Goal: Navigation & Orientation: Find specific page/section

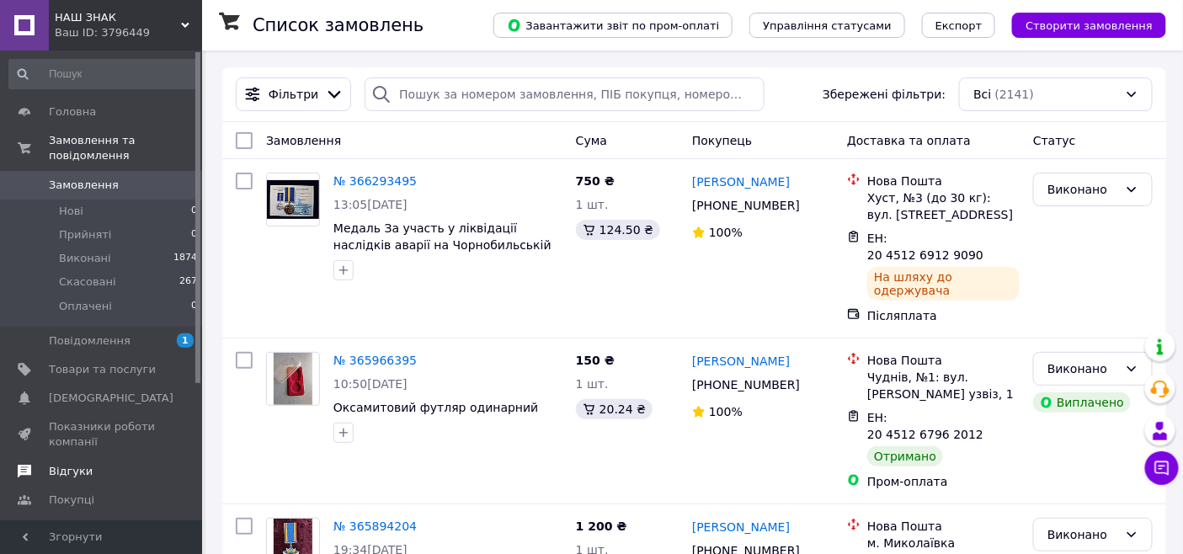
drag, startPoint x: 88, startPoint y: 321, endPoint x: 131, endPoint y: 323, distance: 42.1
click at [88, 334] on span "Повідомлення" at bounding box center [90, 341] width 82 height 15
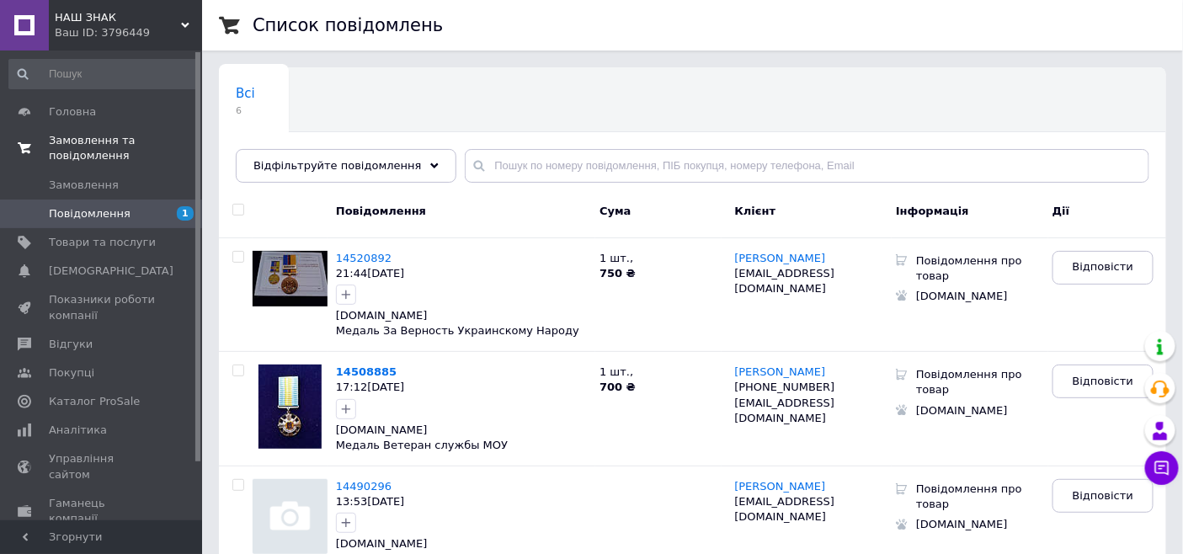
click at [97, 135] on span "Замовлення та повідомлення" at bounding box center [125, 148] width 153 height 30
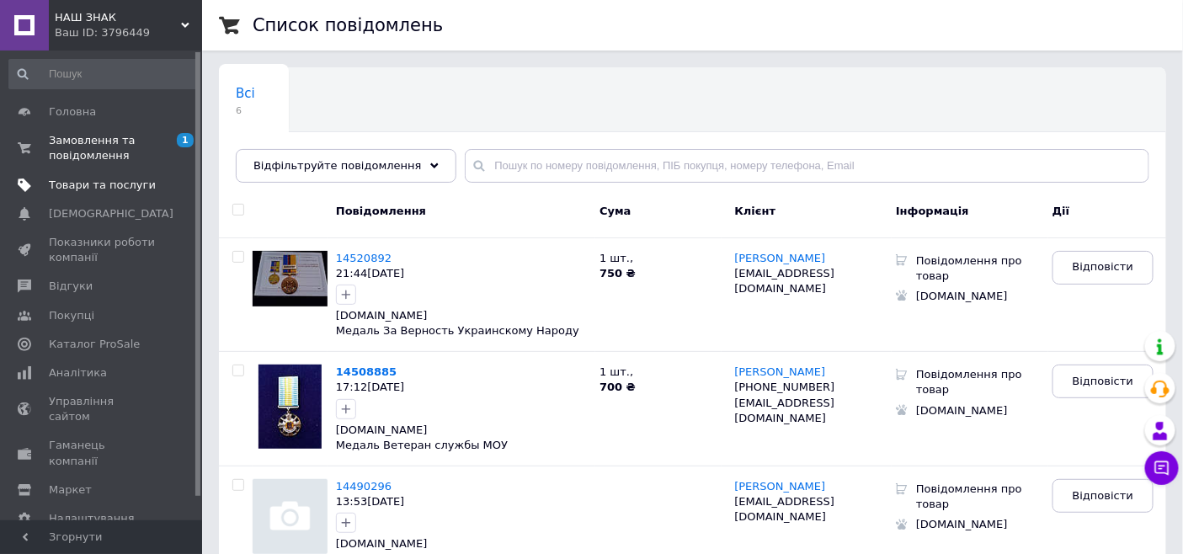
click at [77, 181] on span "Товари та послуги" at bounding box center [102, 185] width 107 height 15
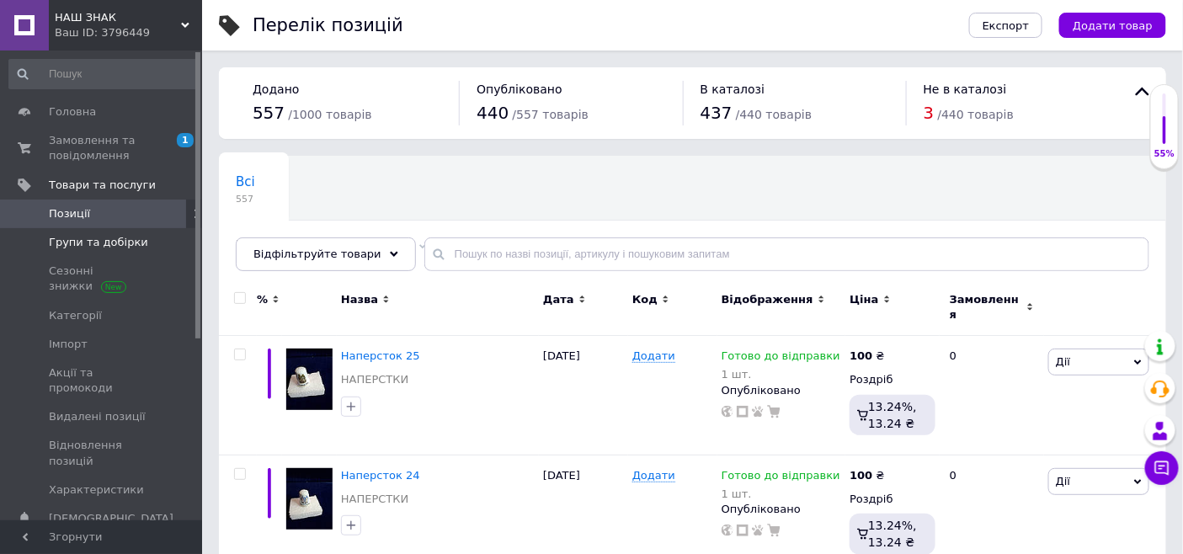
click at [81, 236] on span "Групи та добірки" at bounding box center [98, 242] width 99 height 15
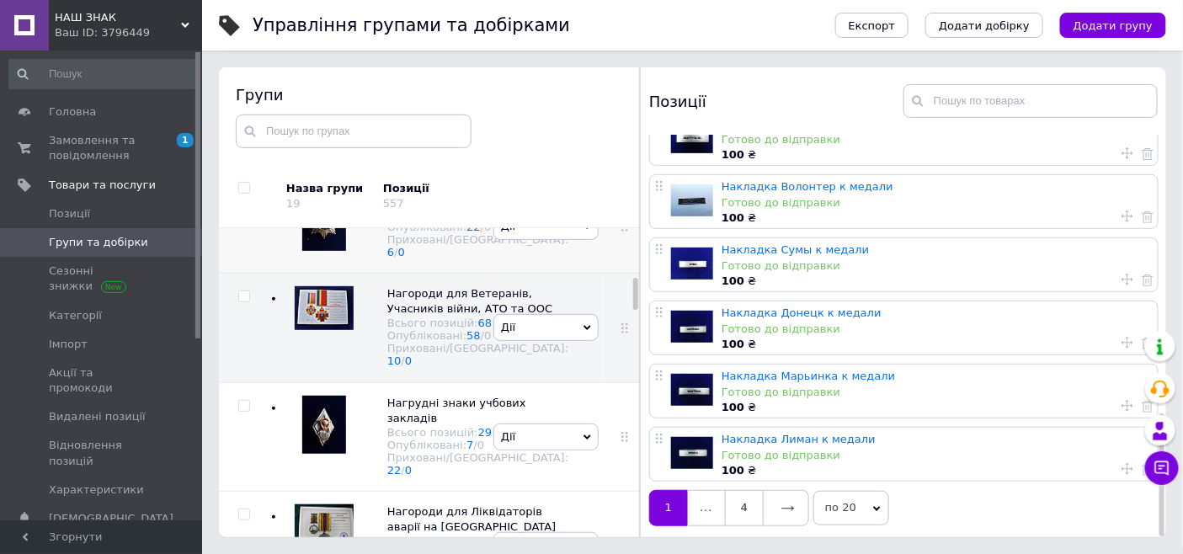
scroll to position [467, 0]
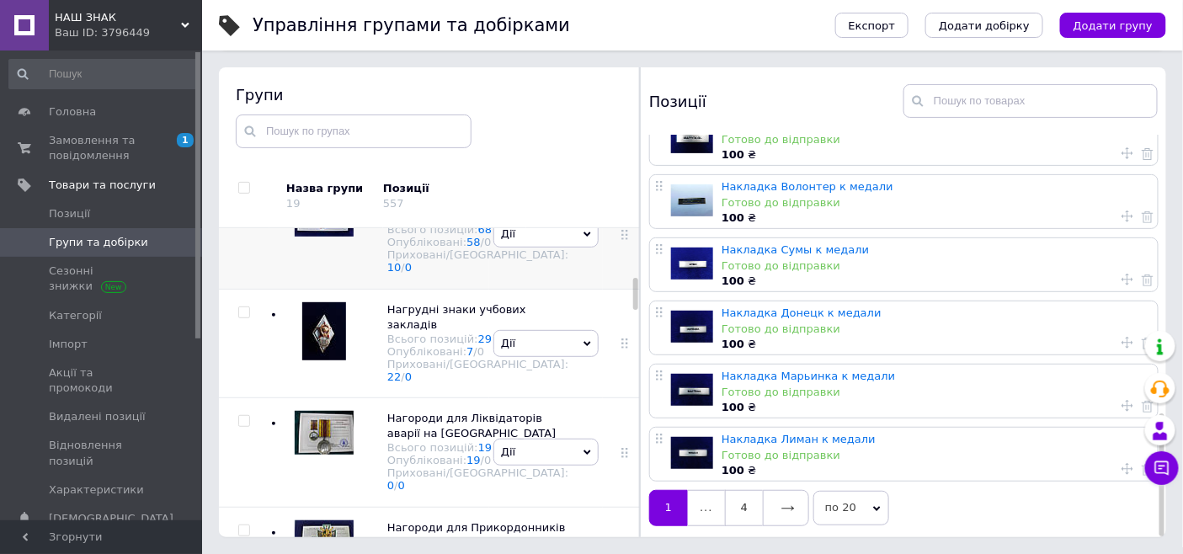
click at [401, 222] on span "Нагороди для Ветеранів, Учасників війни, АТО та ООС" at bounding box center [469, 208] width 165 height 28
click at [409, 222] on span "Нагороди для Ветеранів, Учасників війни, АТО та ООС" at bounding box center [469, 208] width 165 height 28
click at [744, 500] on link "4" at bounding box center [744, 507] width 38 height 35
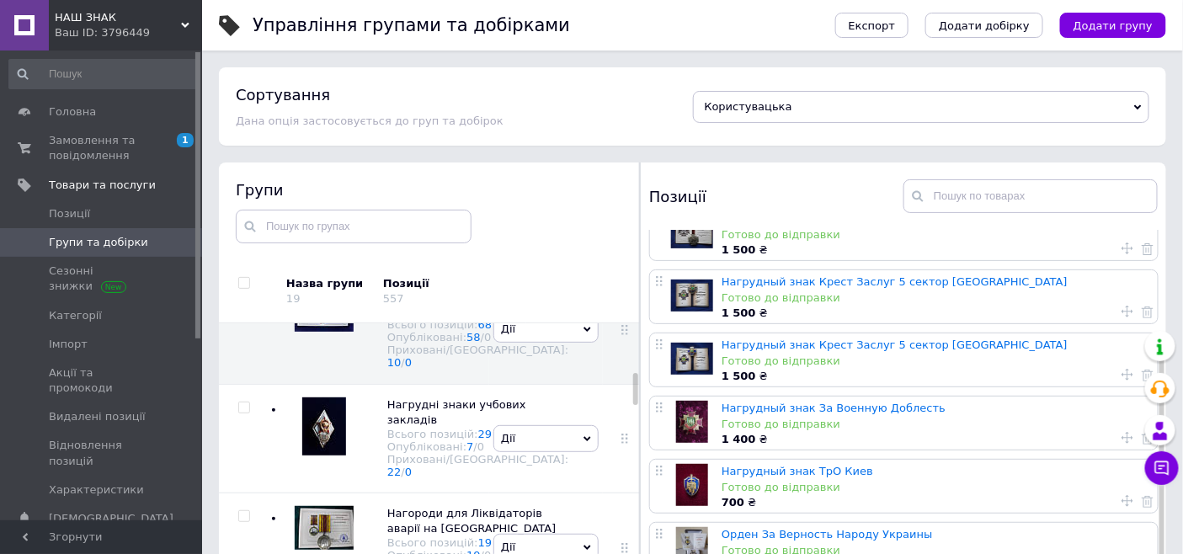
scroll to position [95, 0]
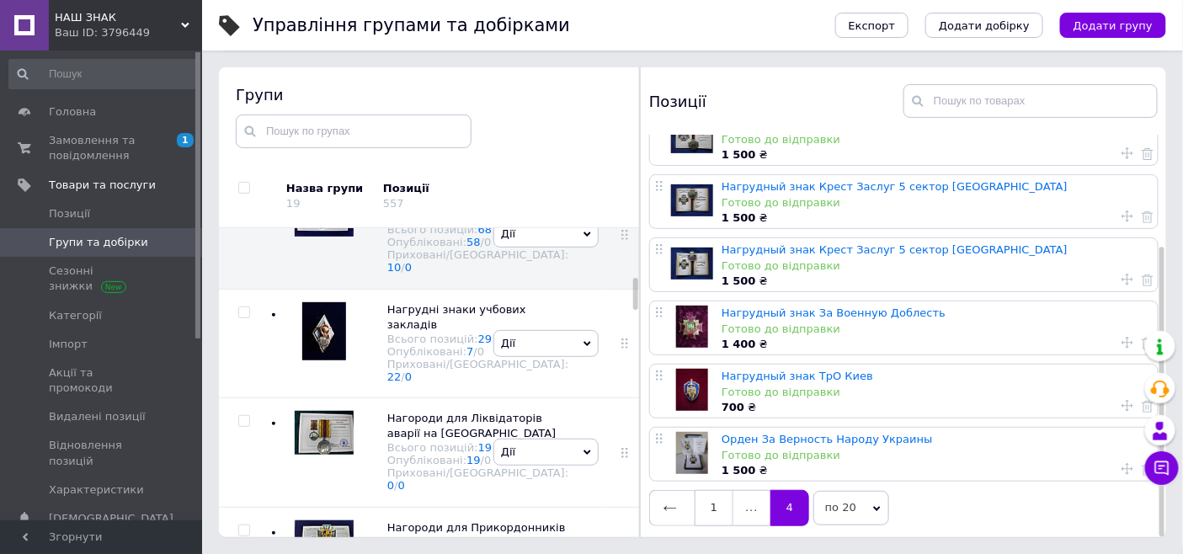
click at [662, 499] on link at bounding box center [671, 507] width 45 height 35
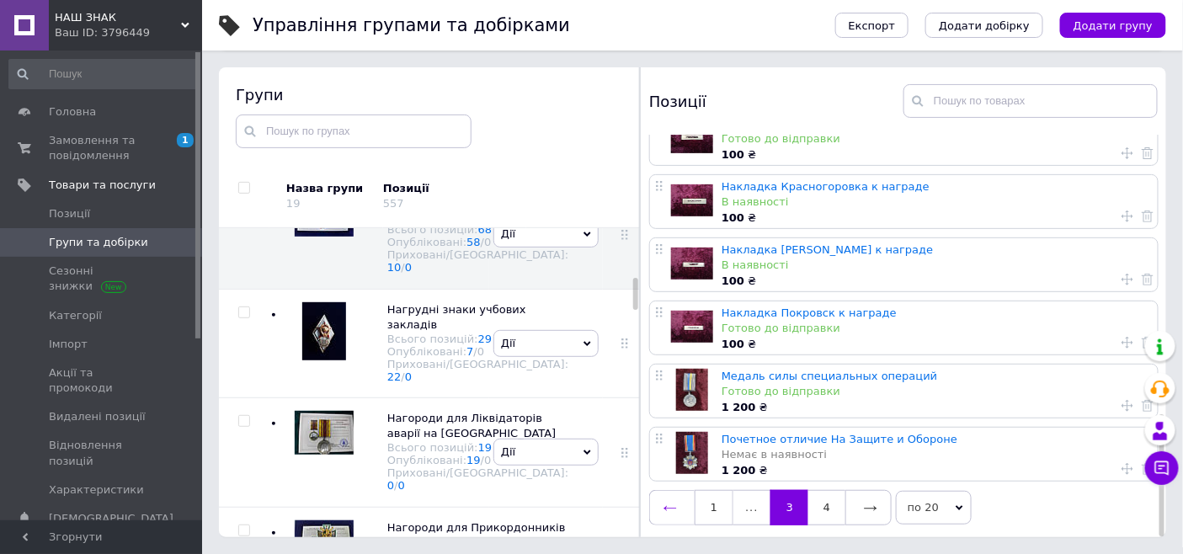
click at [666, 502] on icon at bounding box center [670, 508] width 13 height 13
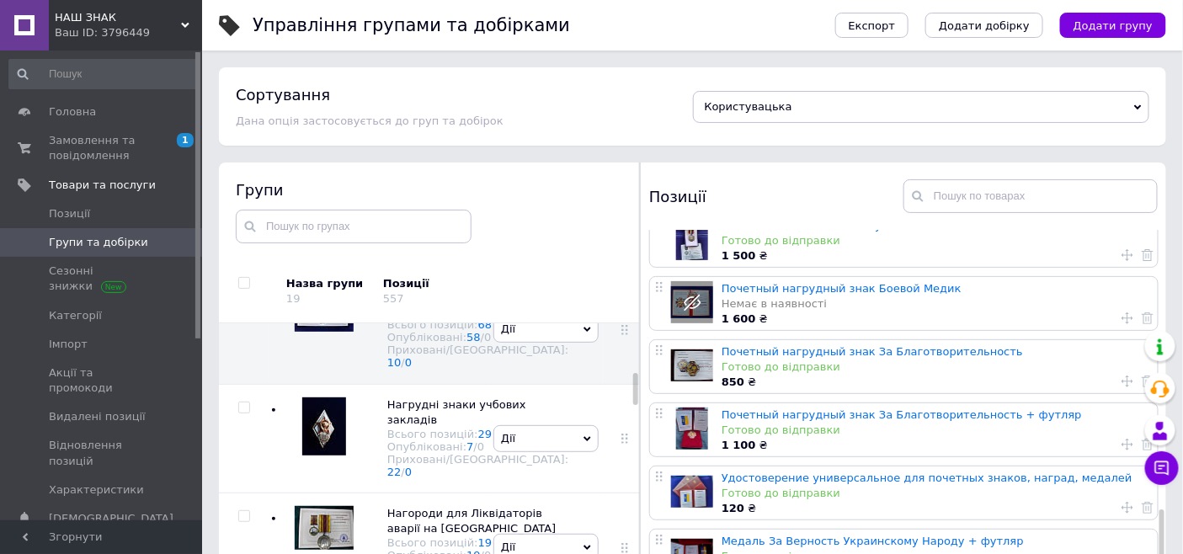
scroll to position [93, 0]
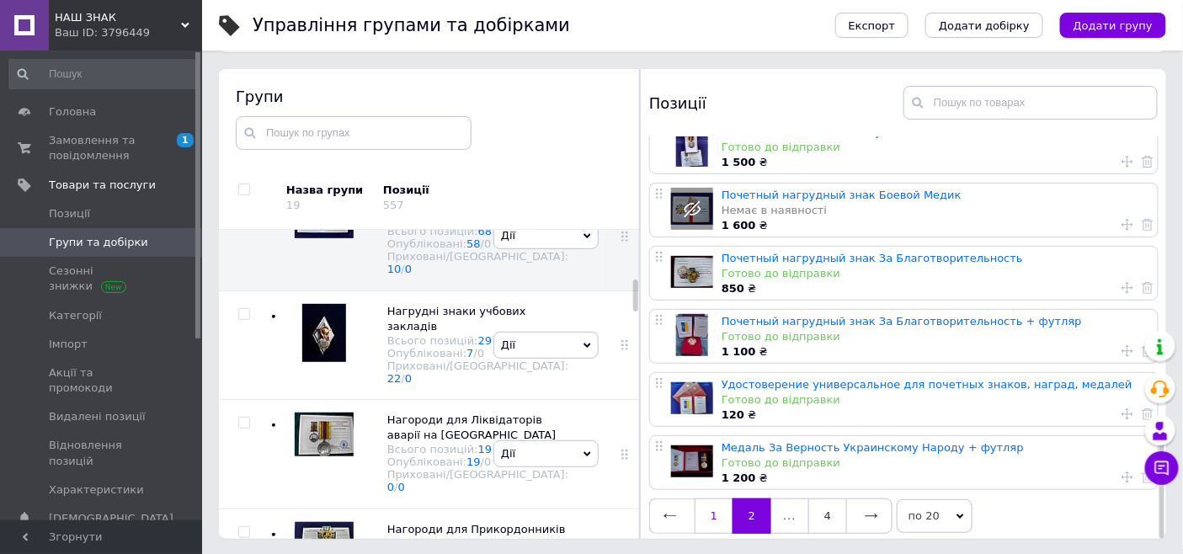
click at [708, 503] on link "1" at bounding box center [714, 516] width 38 height 35
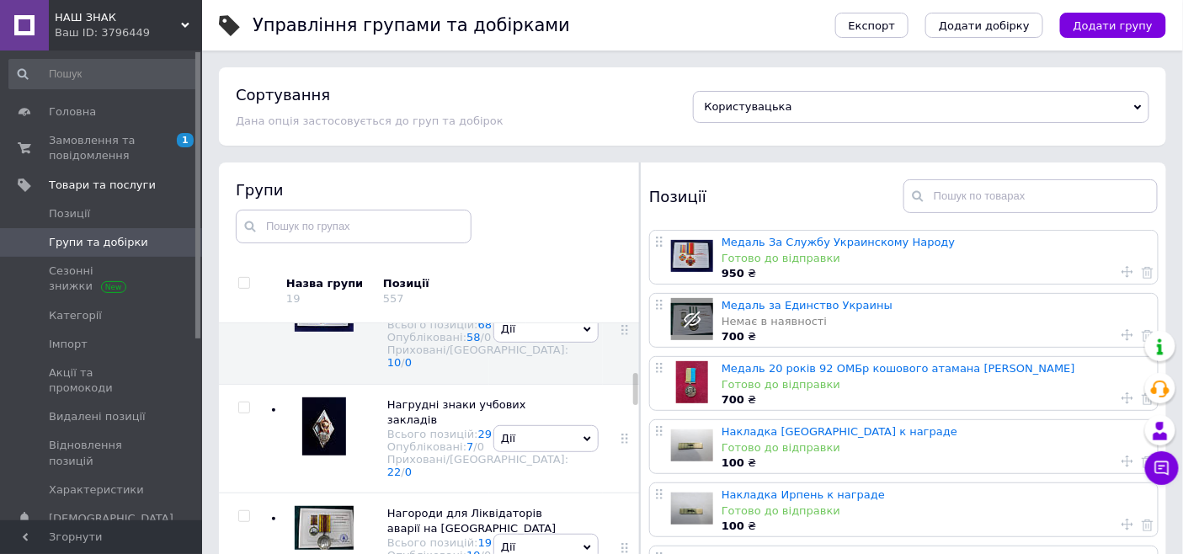
scroll to position [374, 0]
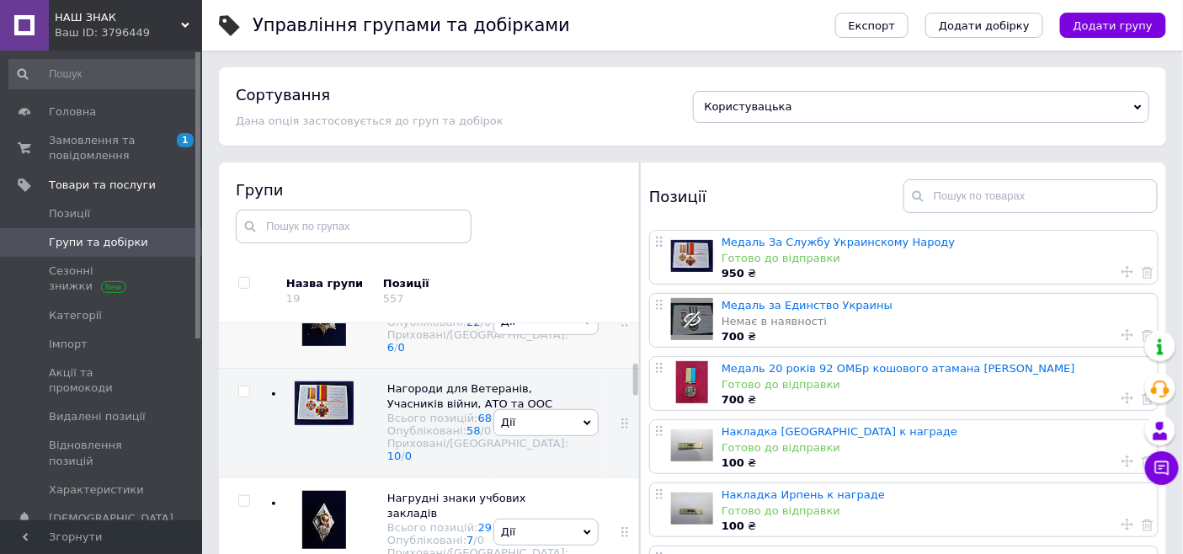
click at [404, 302] on span "Нагрудні знаки різні" at bounding box center [446, 295] width 118 height 13
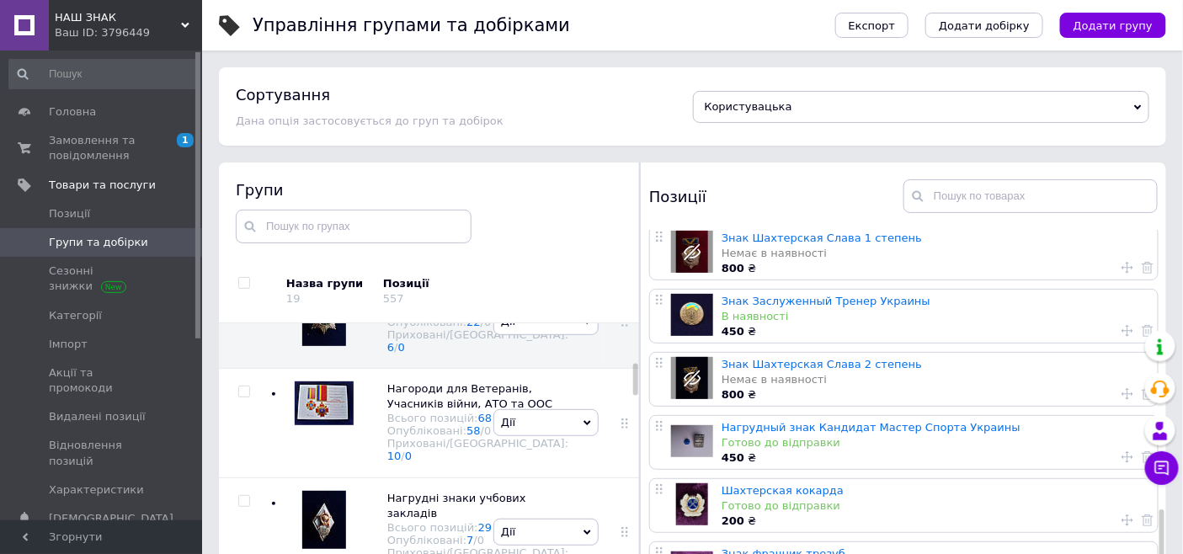
scroll to position [95, 0]
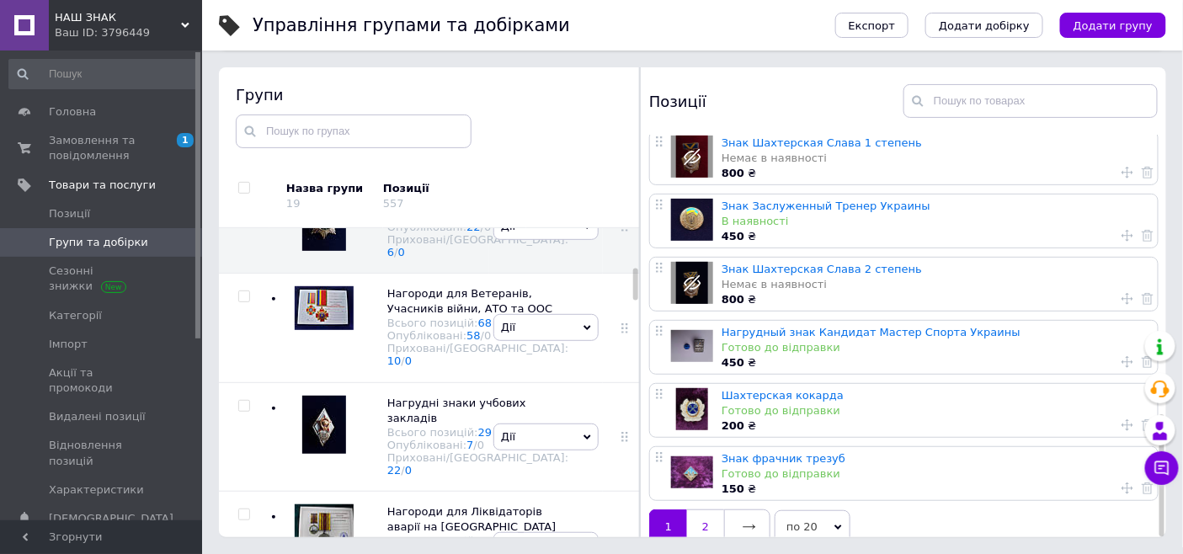
click at [711, 510] on link "2" at bounding box center [705, 527] width 37 height 35
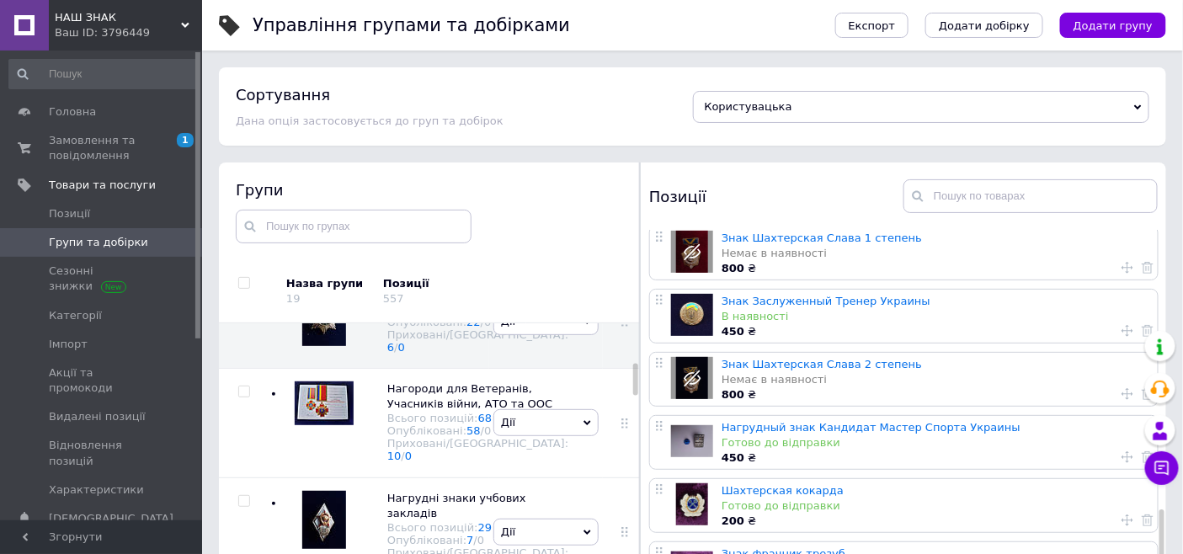
scroll to position [0, 0]
